Goal: Information Seeking & Learning: Learn about a topic

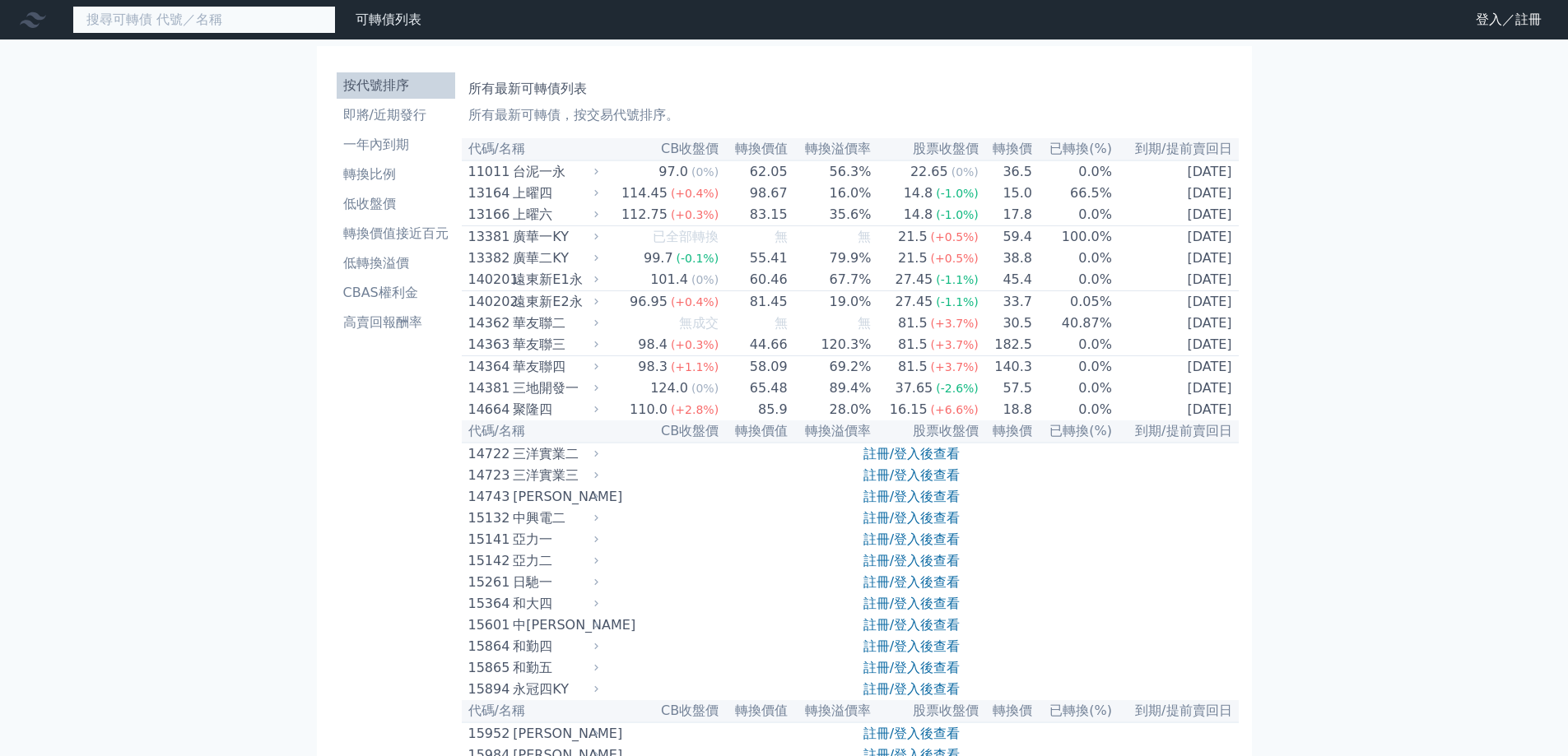
click at [266, 21] on input at bounding box center [204, 19] width 263 height 28
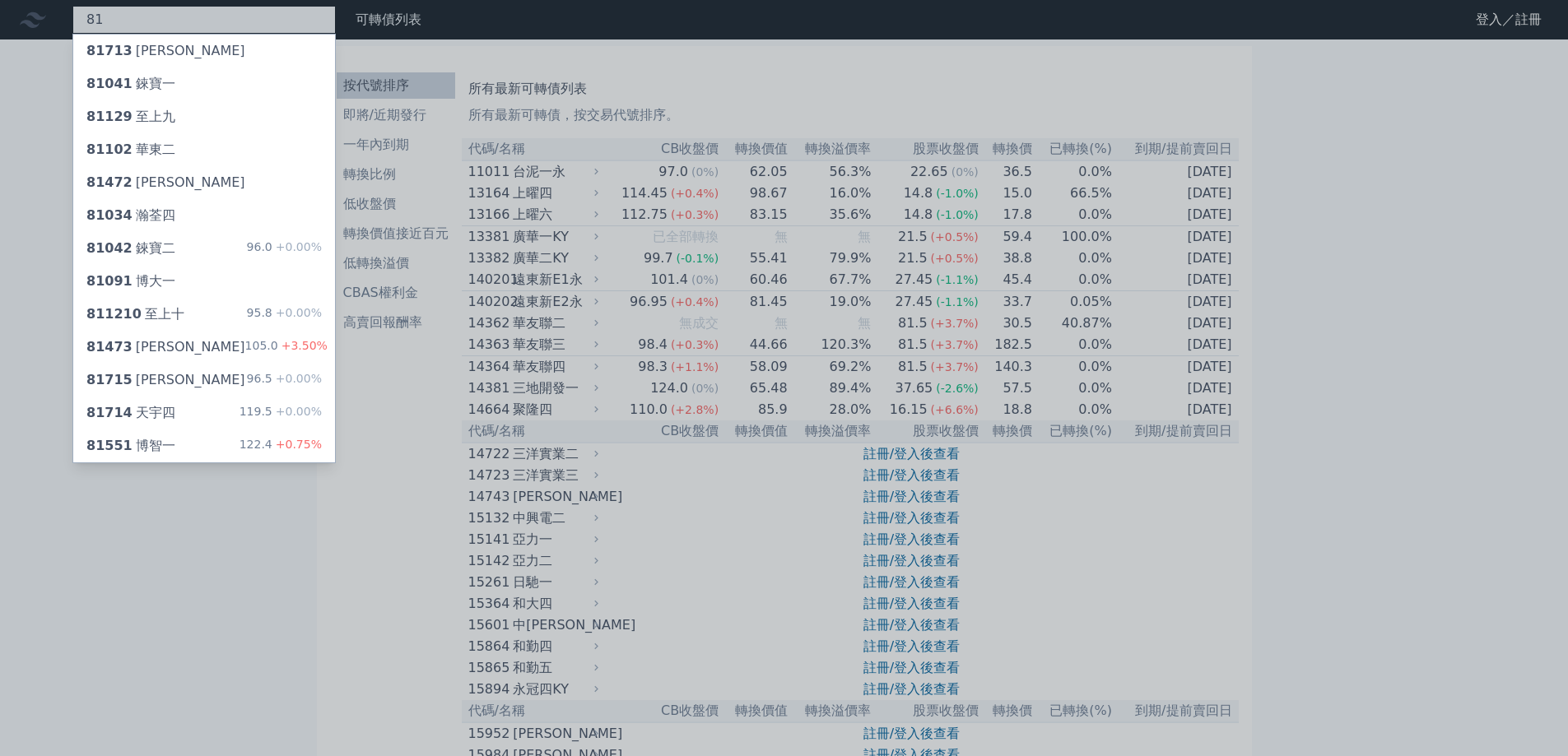
type input "81"
click at [229, 23] on div at bounding box center [784, 378] width 1568 height 756
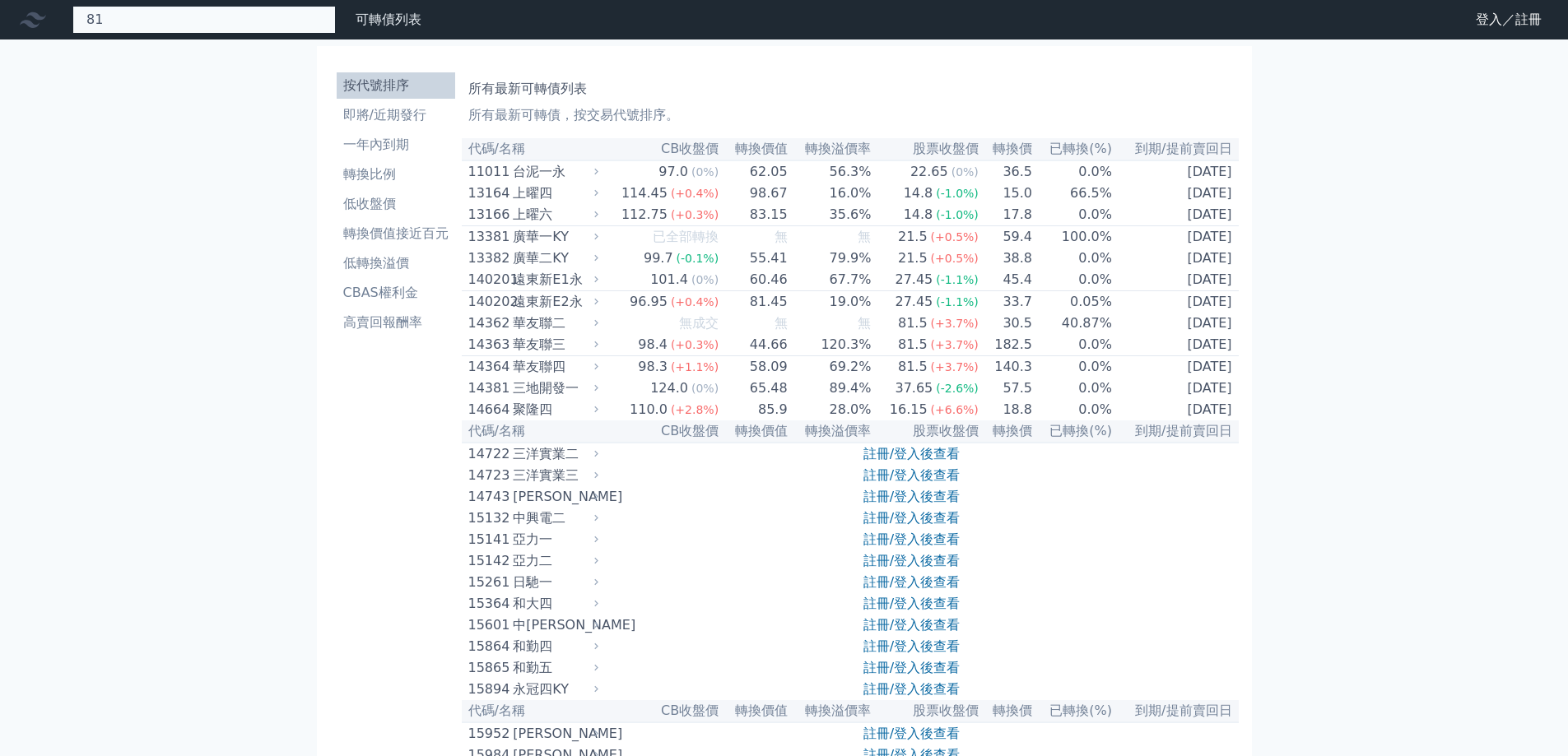
click at [229, 23] on div "81 81713 [PERSON_NAME] 81041 錸寶一 81129 至上九 81102 華東二 81472 正[PERSON_NAME] 81034…" at bounding box center [204, 19] width 263 height 28
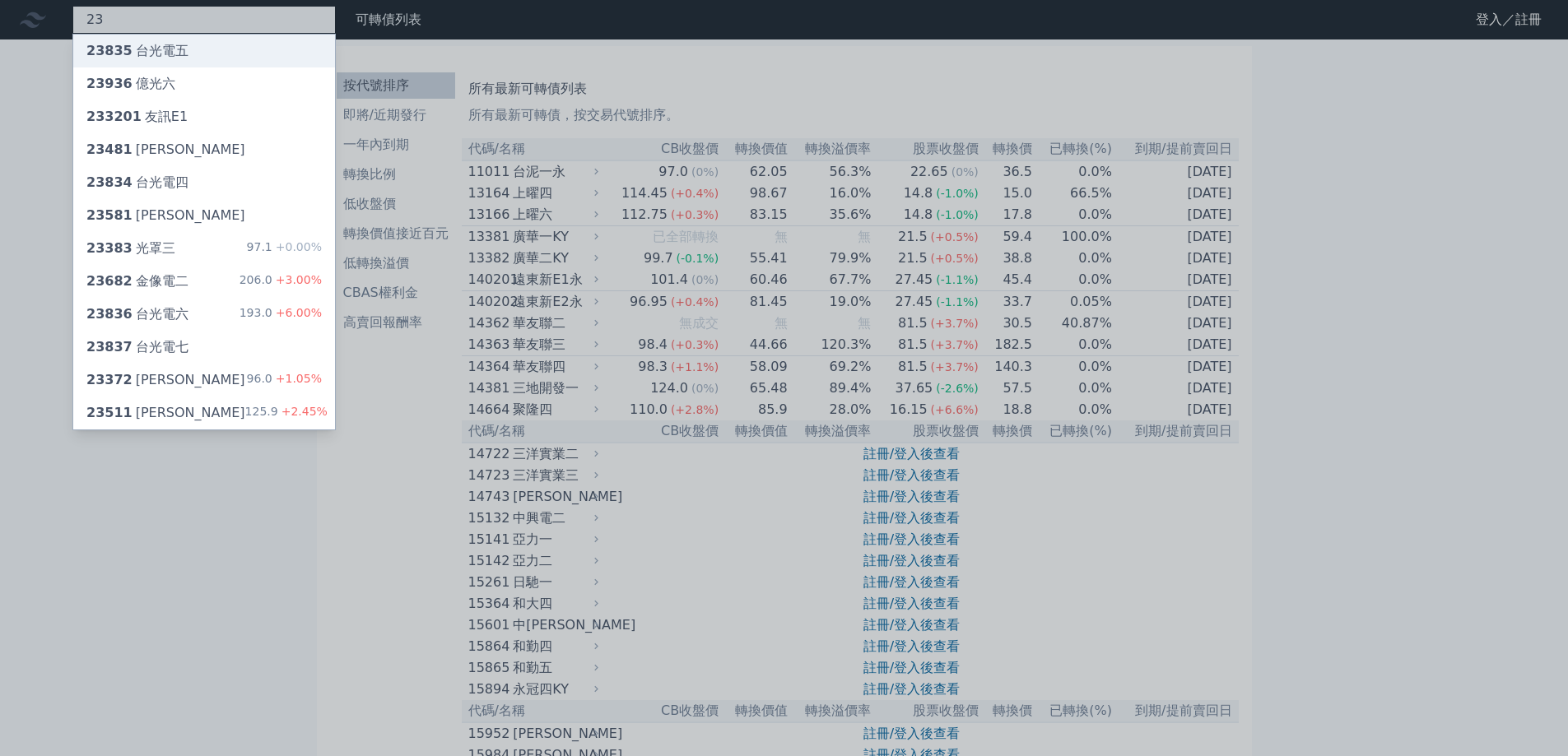
type input "23"
click at [121, 50] on span "23835" at bounding box center [109, 50] width 46 height 15
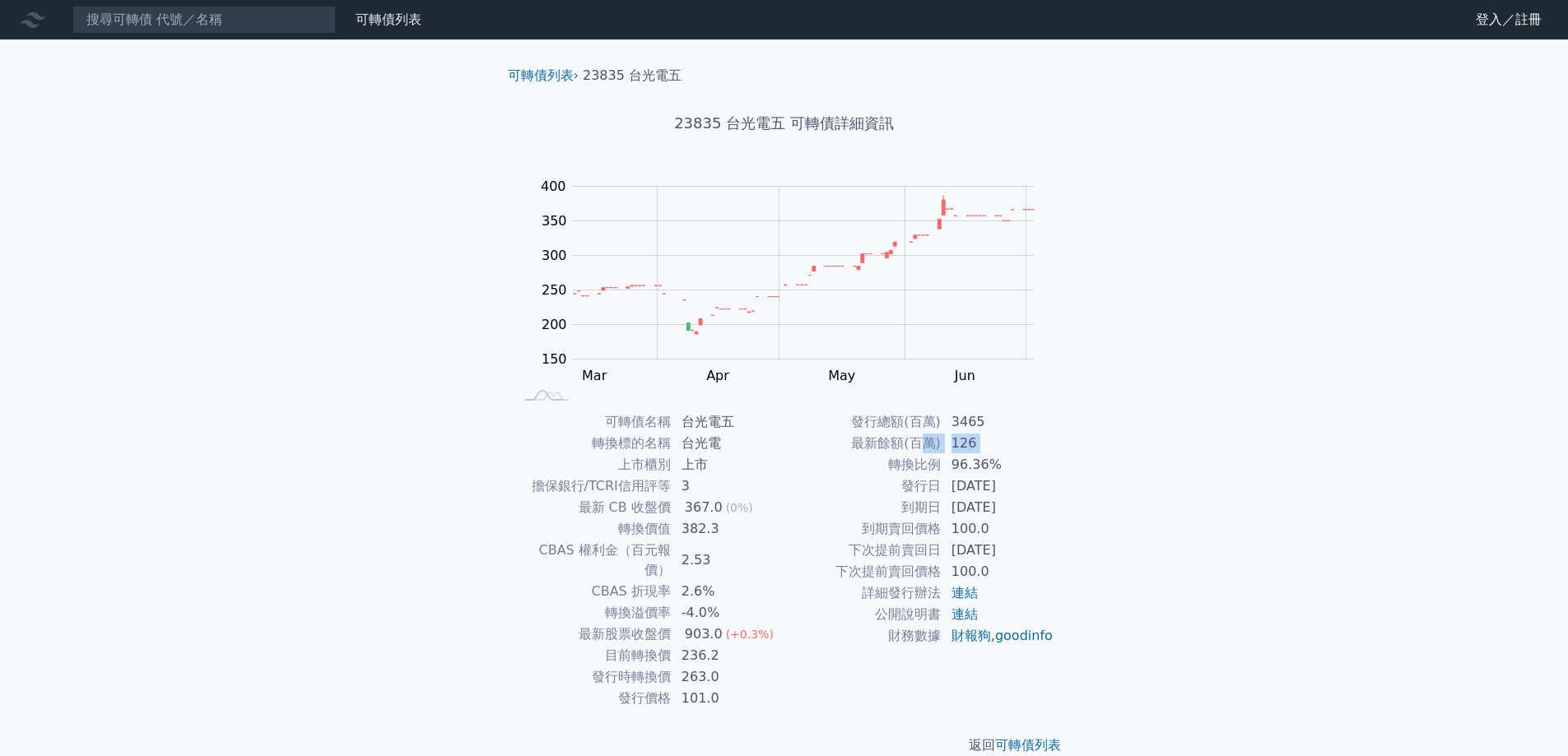
drag, startPoint x: 861, startPoint y: 454, endPoint x: 919, endPoint y: 445, distance: 58.7
click at [919, 445] on tbody "發行總額(百萬) 3465 最新餘額(百萬) 126 轉換比例 96.36% 發行日 [DATE] 到期日 [DATE] 到期賣回價格 100.0 下次提前賣…" at bounding box center [919, 529] width 270 height 235
click at [922, 445] on td "最新餘額(百萬)" at bounding box center [862, 443] width 157 height 22
click at [971, 457] on td "96.36%" at bounding box center [998, 465] width 113 height 22
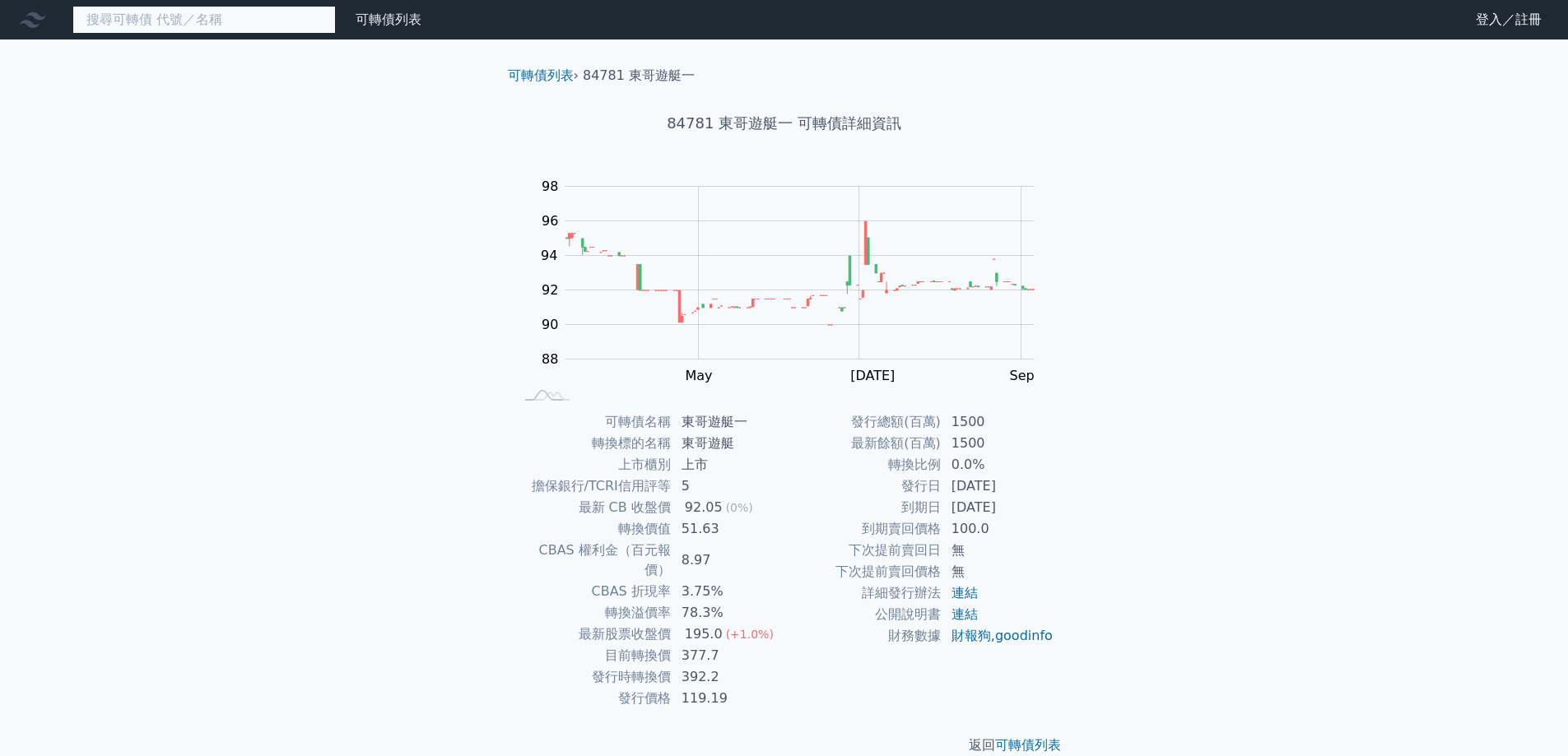
click at [291, 23] on input at bounding box center [204, 19] width 263 height 28
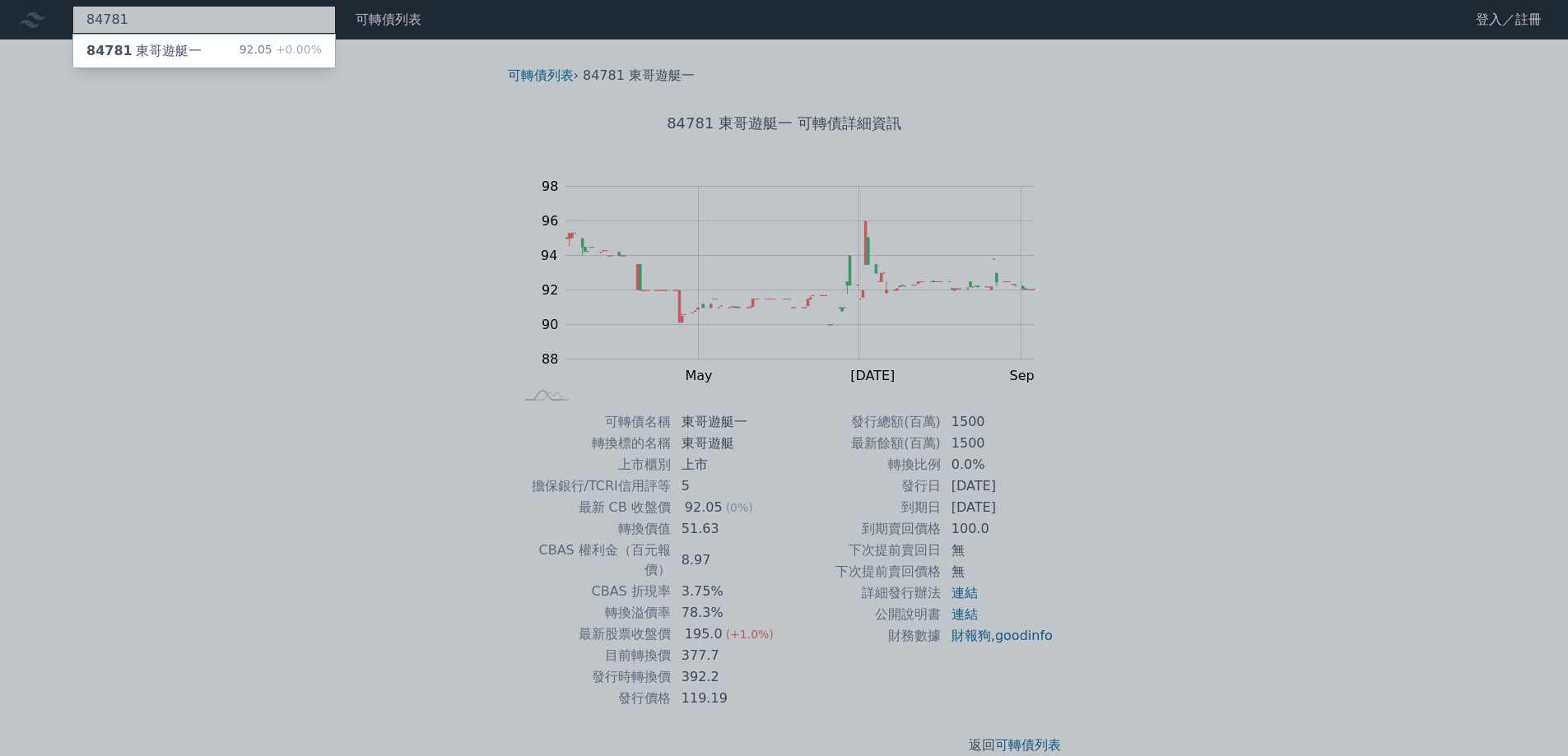
type input "84781"
